Goal: Task Accomplishment & Management: Complete application form

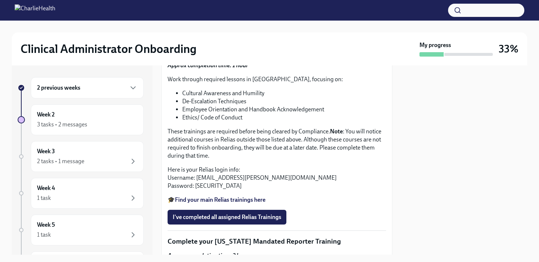
scroll to position [509, 0]
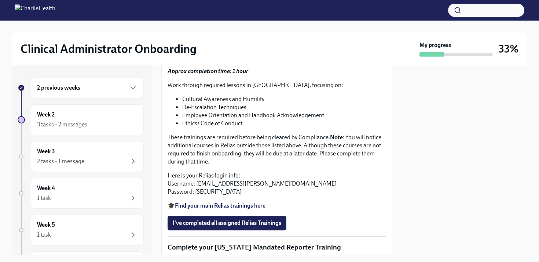
click at [246, 36] on span "Upload CPR/First Aid Training Certificate" at bounding box center [229, 32] width 112 height 7
click at [0, 0] on input "Upload CPR/First Aid Training Certificate" at bounding box center [0, 0] width 0 height 0
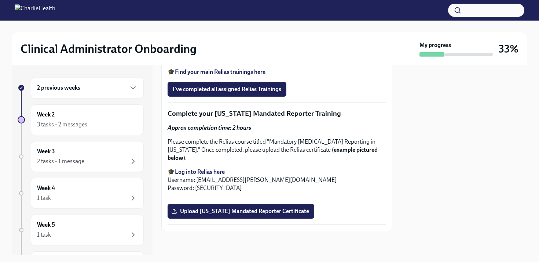
scroll to position [677, 0]
click at [254, 75] on strong "Find your main Relias trainings here" at bounding box center [220, 71] width 91 height 7
drag, startPoint x: 284, startPoint y: 142, endPoint x: 199, endPoint y: 145, distance: 85.2
click at [199, 62] on p "Here is your Relias login info: Username: [EMAIL_ADDRESS][PERSON_NAME][DOMAIN_N…" at bounding box center [277, 50] width 219 height 24
drag, startPoint x: 197, startPoint y: 144, endPoint x: 283, endPoint y: 146, distance: 85.9
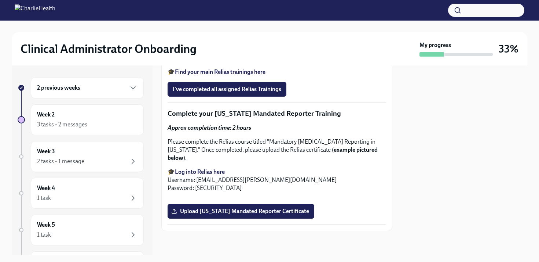
click at [283, 62] on p "Here is your Relias login info: Username: [EMAIL_ADDRESS][PERSON_NAME][DOMAIN_N…" at bounding box center [277, 50] width 219 height 24
copy p "[EMAIL_ADDRESS][PERSON_NAME][DOMAIN_NAME]"
click at [209, 62] on p "Here is your Relias login info: Username: [EMAIL_ADDRESS][PERSON_NAME][DOMAIN_N…" at bounding box center [277, 50] width 219 height 24
copy p "ch1234"
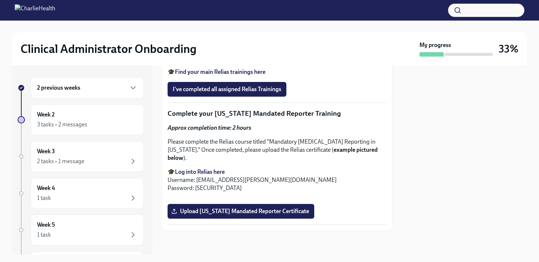
scroll to position [643, 0]
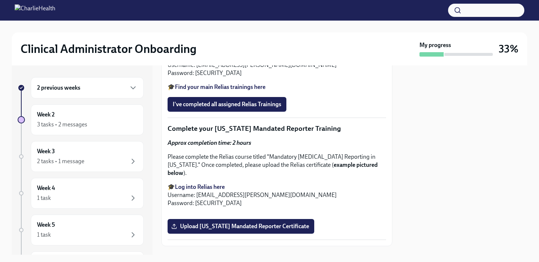
scroll to position [630, 0]
